Goal: Task Accomplishment & Management: Manage account settings

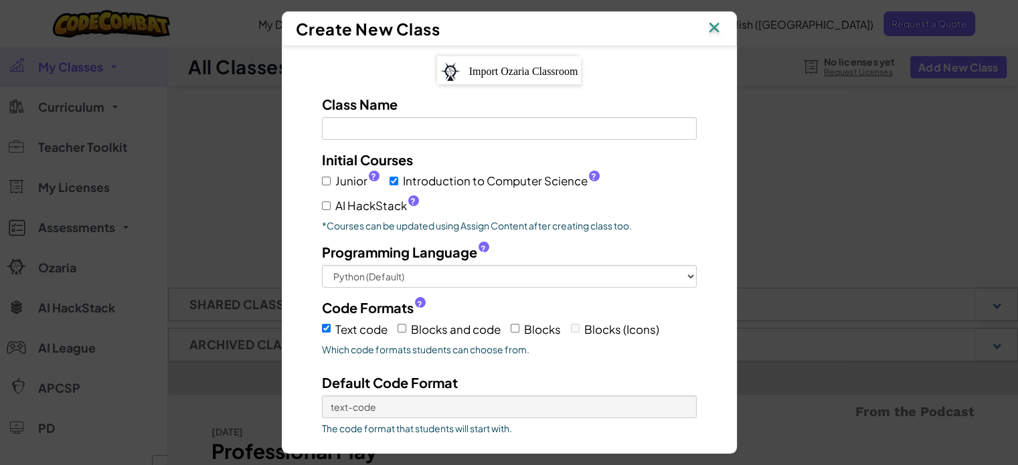
click at [578, 114] on div "Class Name Field is required" at bounding box center [509, 117] width 395 height 46
click at [581, 123] on input "Class Name Field is required" at bounding box center [509, 128] width 375 height 23
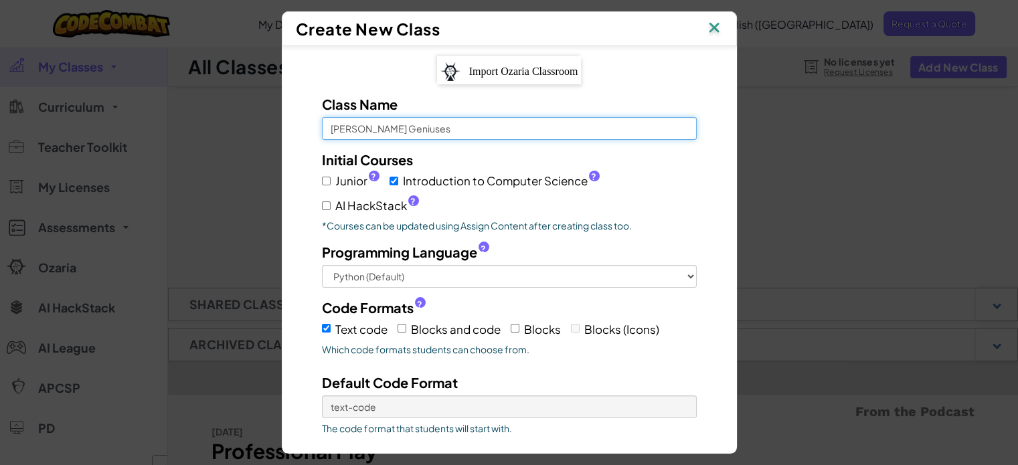
type input "[PERSON_NAME] Geniuses"
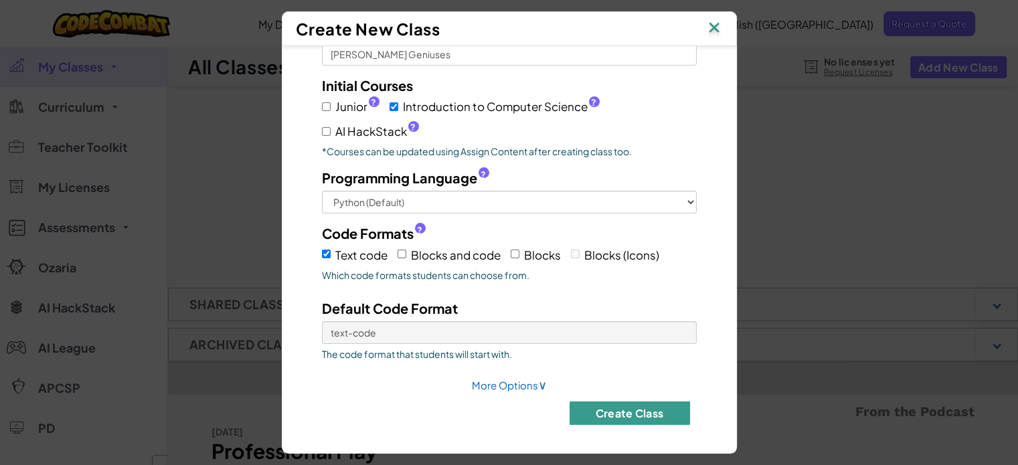
click at [600, 414] on button "Create Class" at bounding box center [630, 413] width 121 height 23
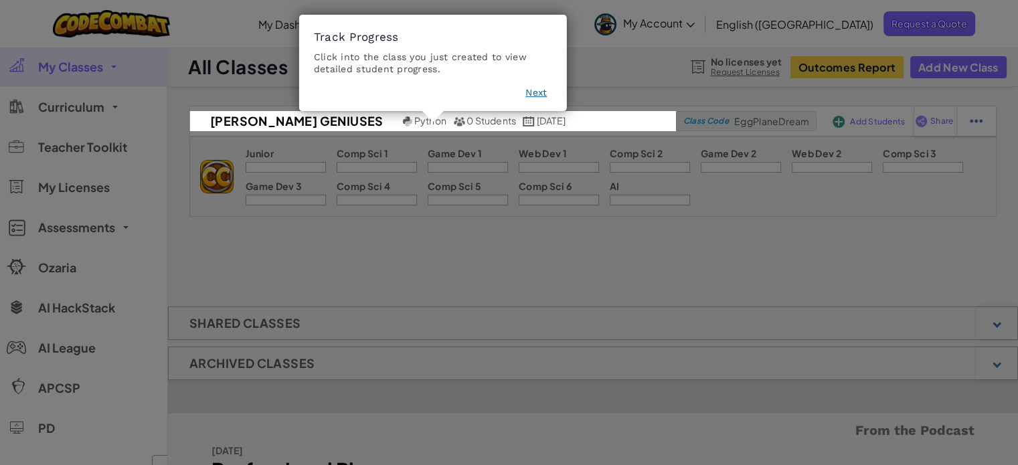
click at [537, 96] on button "Next" at bounding box center [536, 92] width 21 height 13
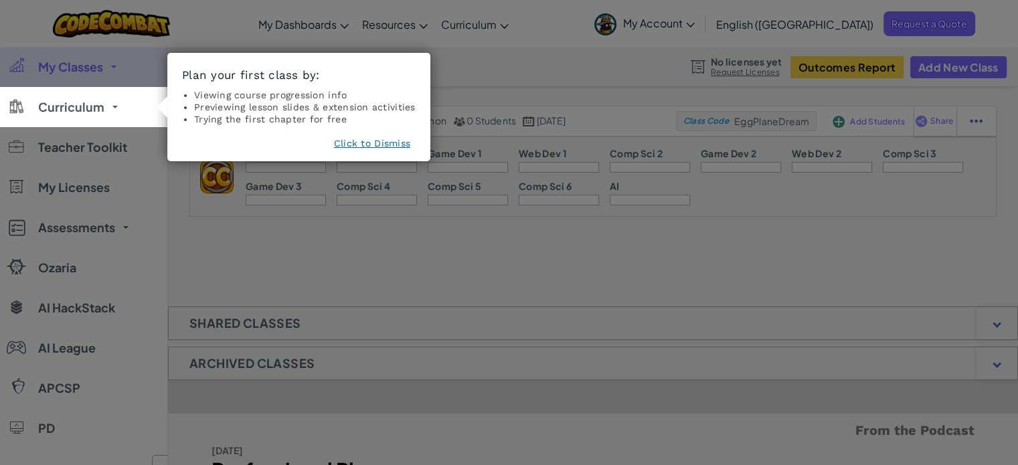
click at [390, 144] on button "Click to Dismiss" at bounding box center [372, 143] width 76 height 13
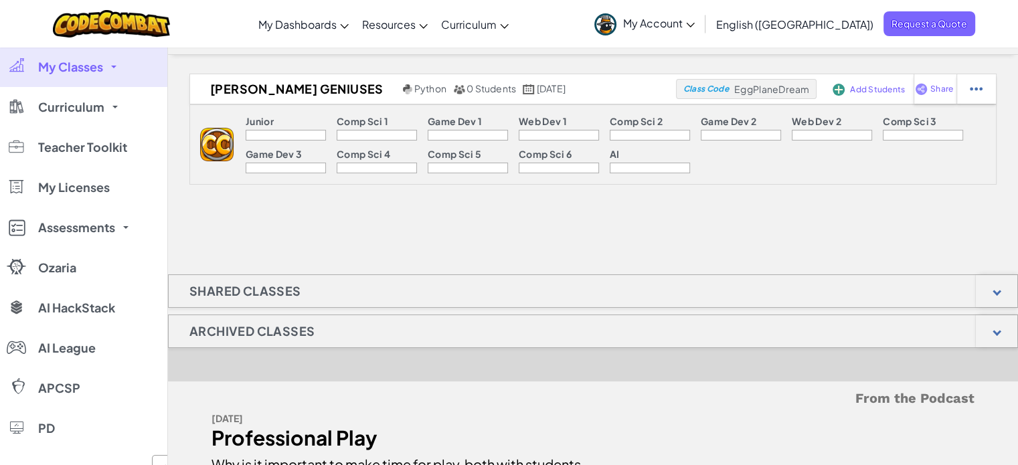
scroll to position [0, 0]
